Goal: Navigation & Orientation: Find specific page/section

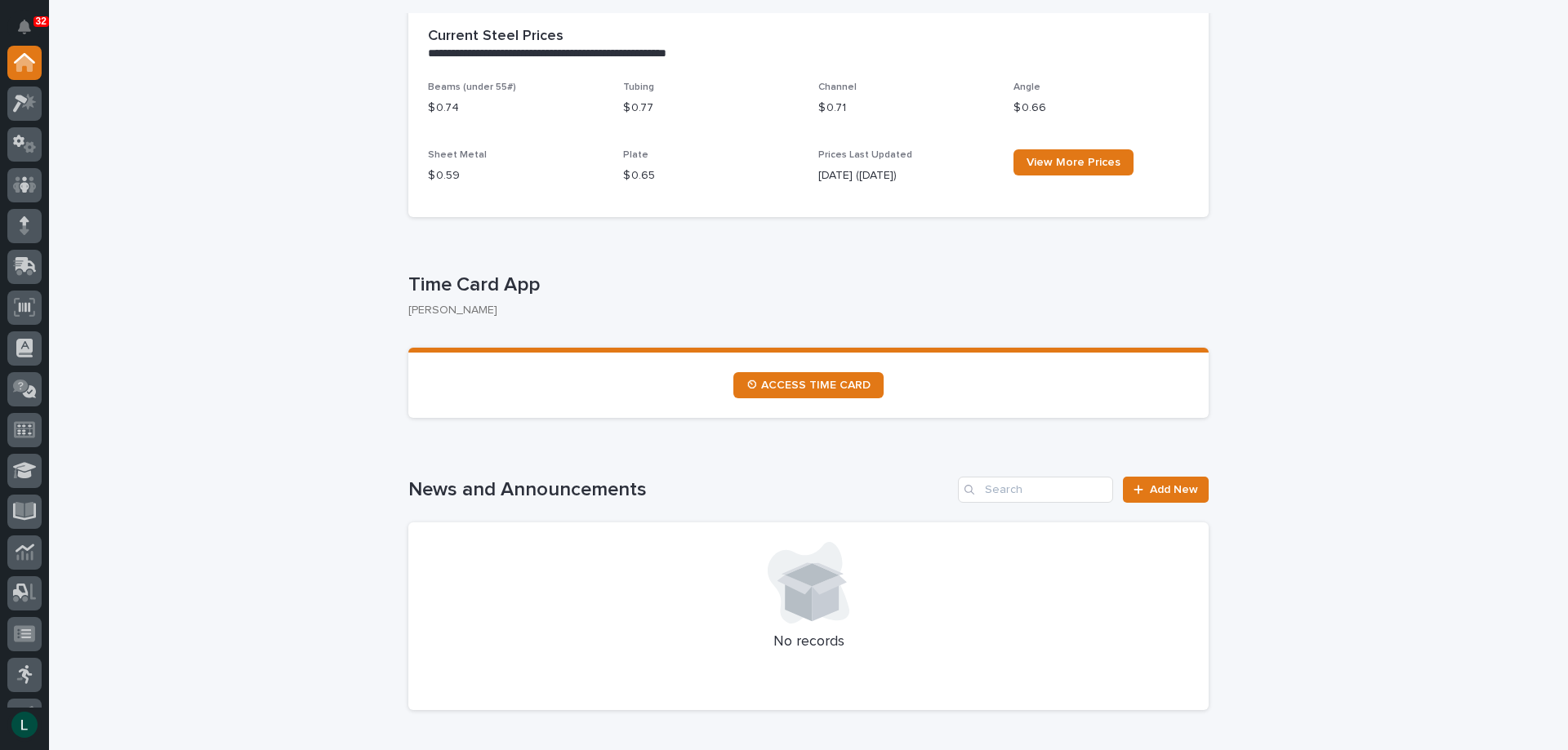
scroll to position [327, 0]
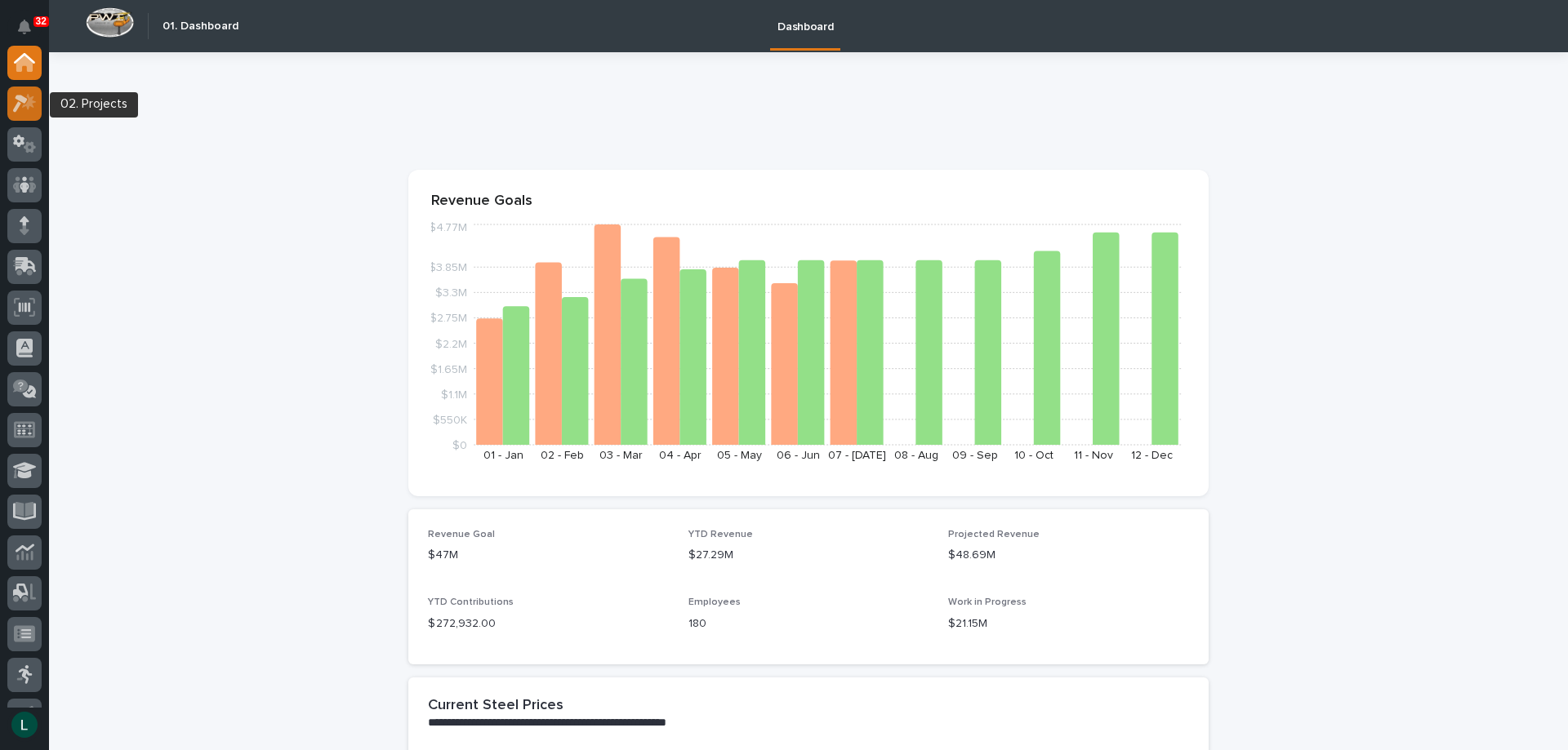
click at [22, 102] on icon at bounding box center [20, 103] width 15 height 18
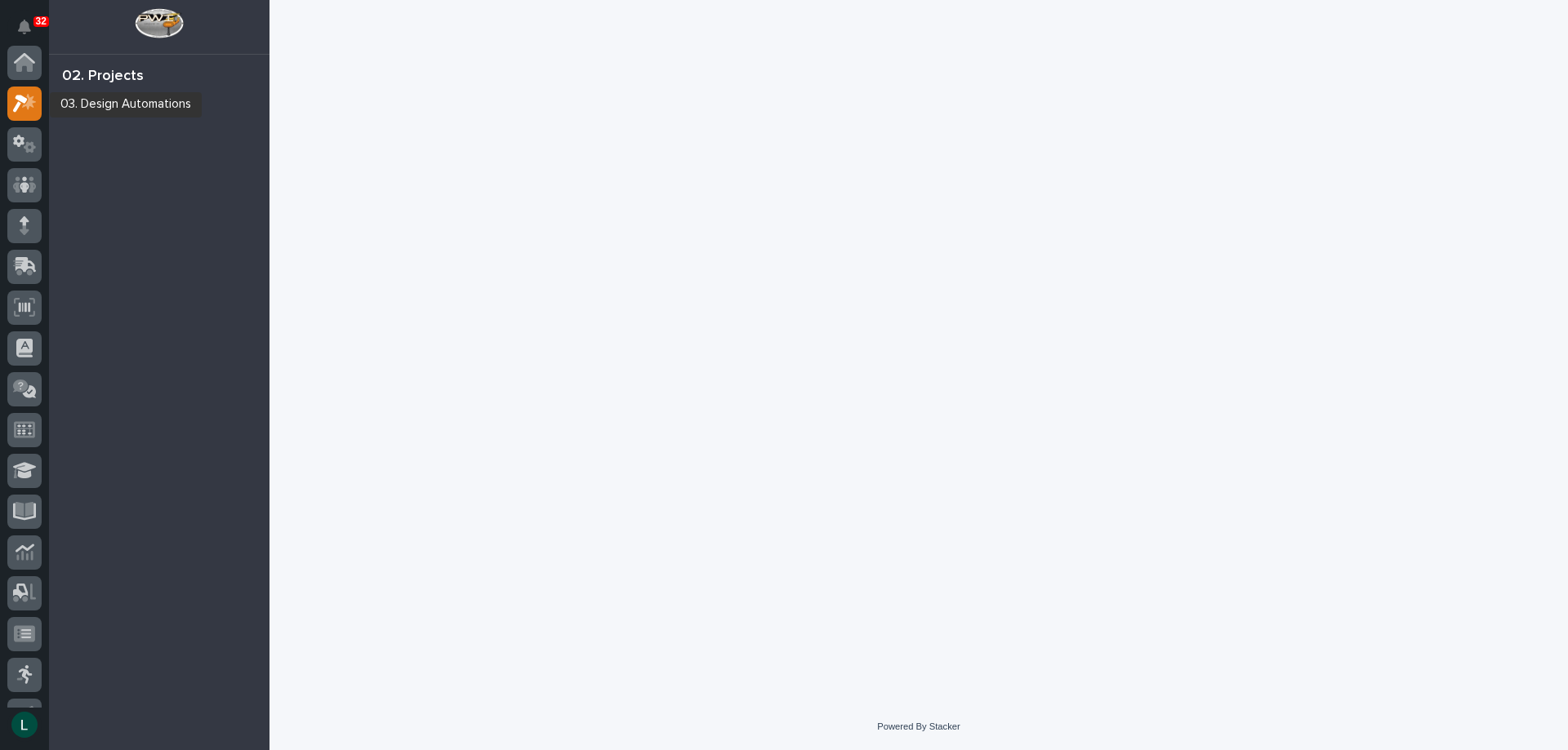
scroll to position [41, 0]
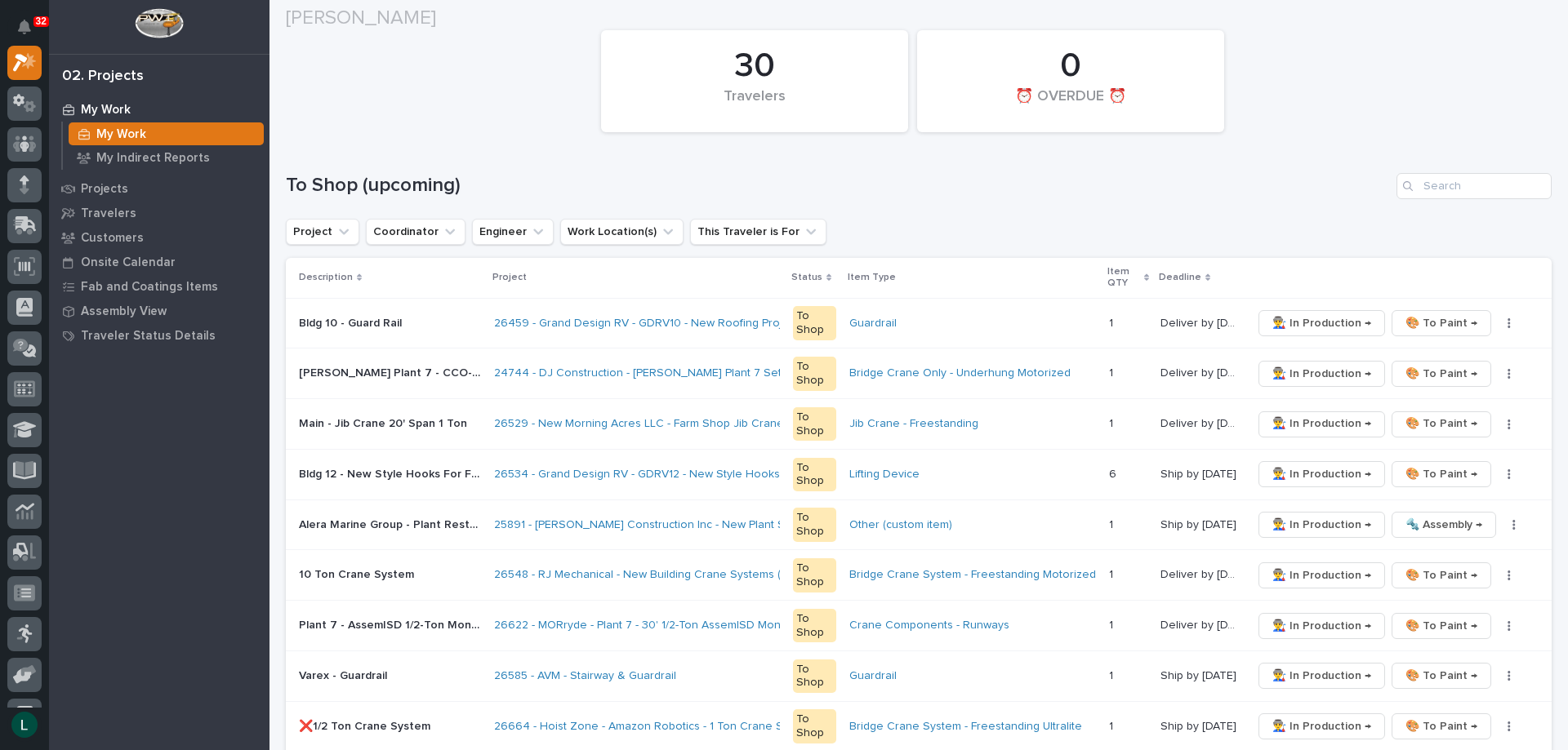
scroll to position [163, 0]
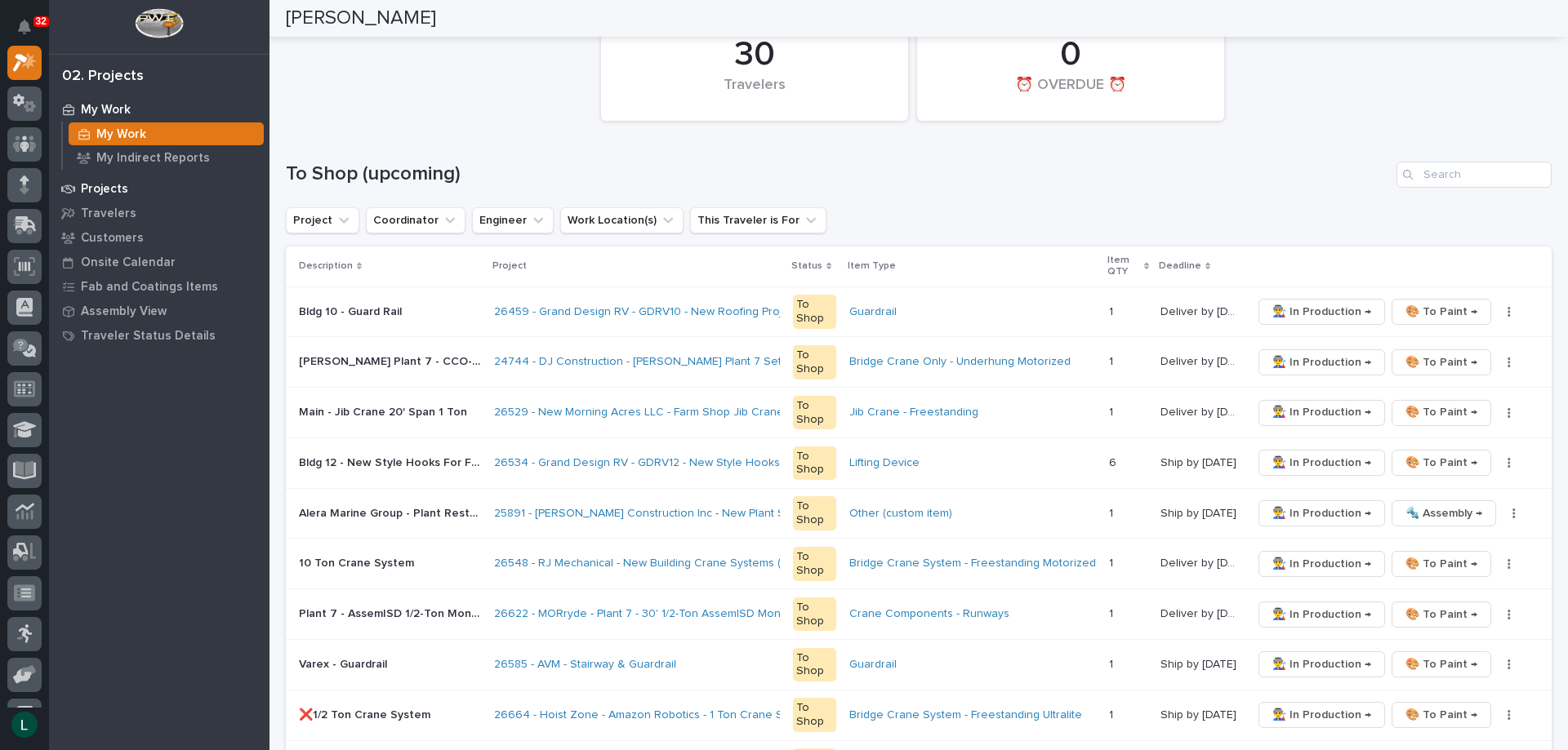
click at [106, 186] on p "Projects" at bounding box center [104, 189] width 48 height 15
